Goal: Task Accomplishment & Management: Manage account settings

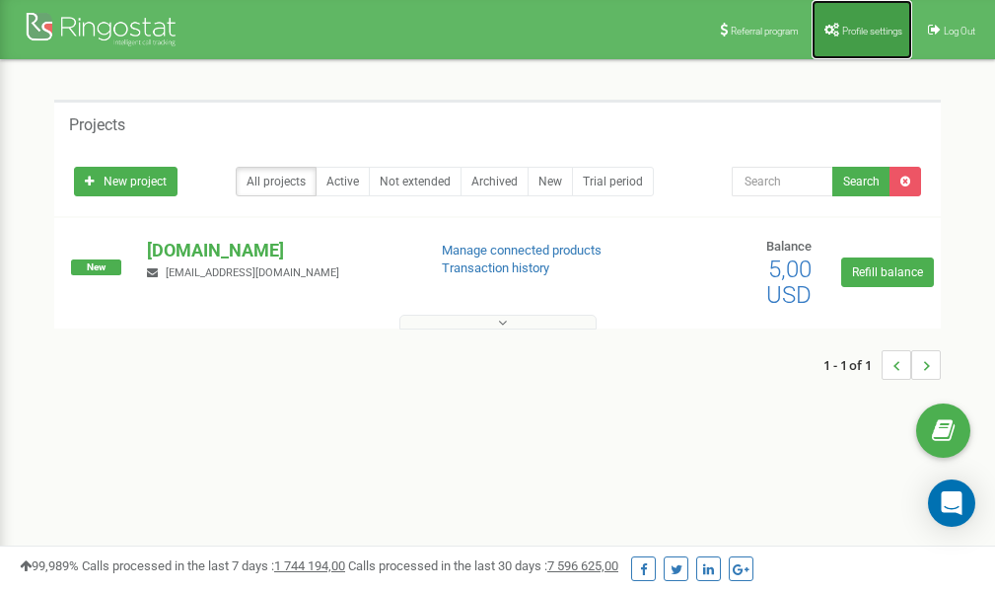
click at [854, 30] on span "Profile settings" at bounding box center [872, 31] width 60 height 11
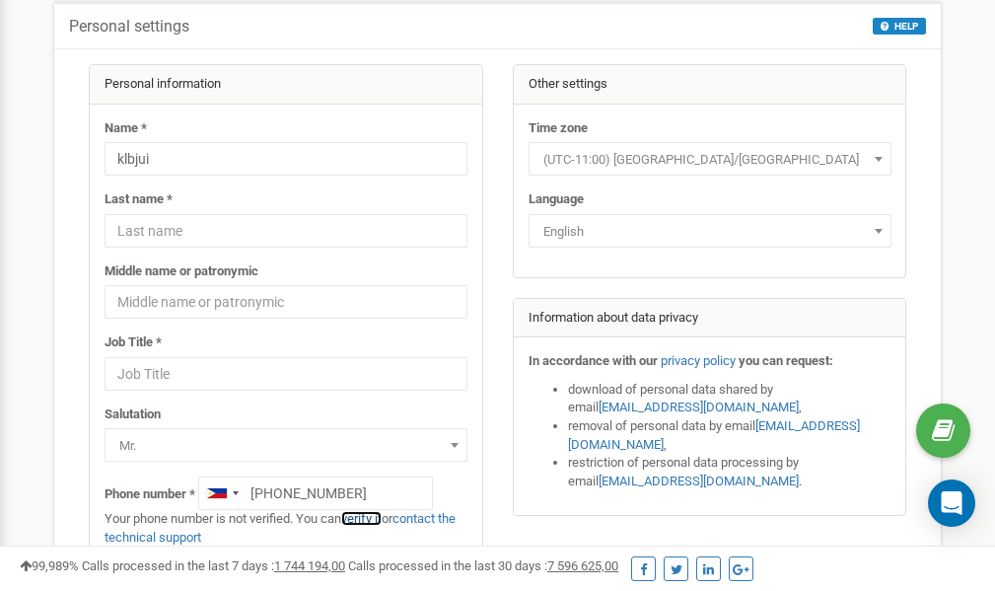
click at [369, 518] on link "verify it" at bounding box center [361, 518] width 40 height 15
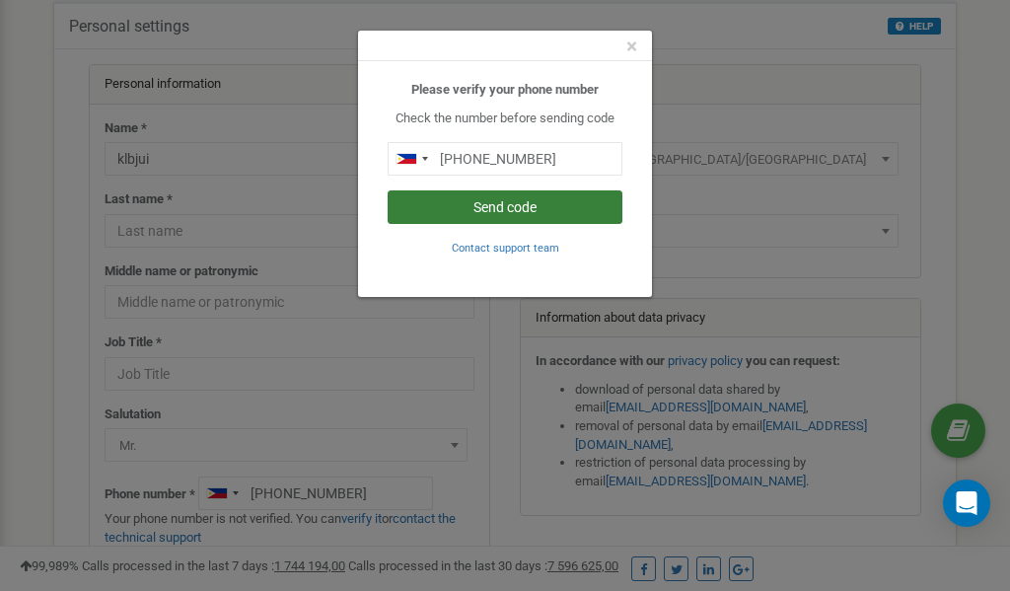
click at [484, 209] on button "Send code" at bounding box center [505, 207] width 235 height 34
